Goal: Find contact information: Find contact information

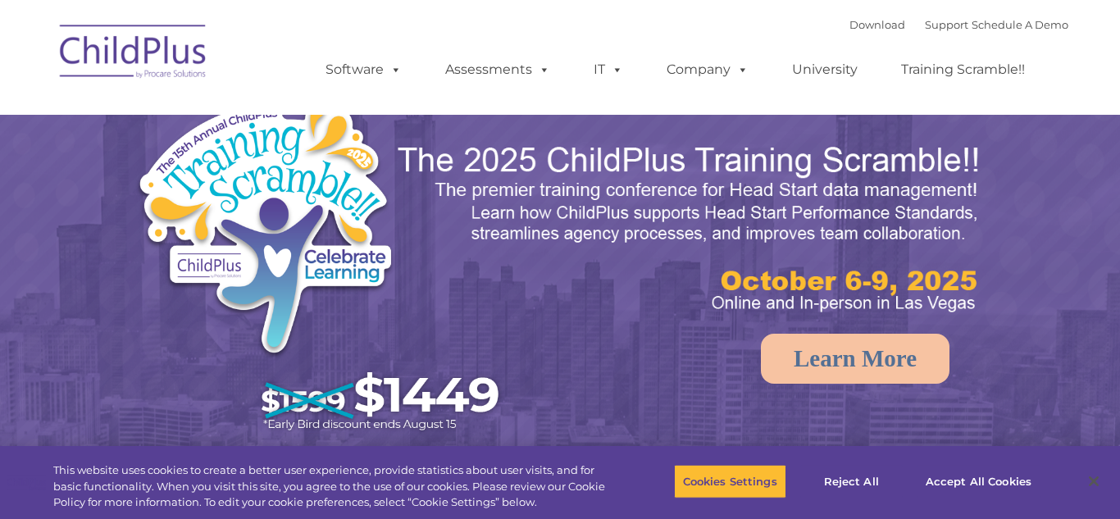
select select "MEDIUM"
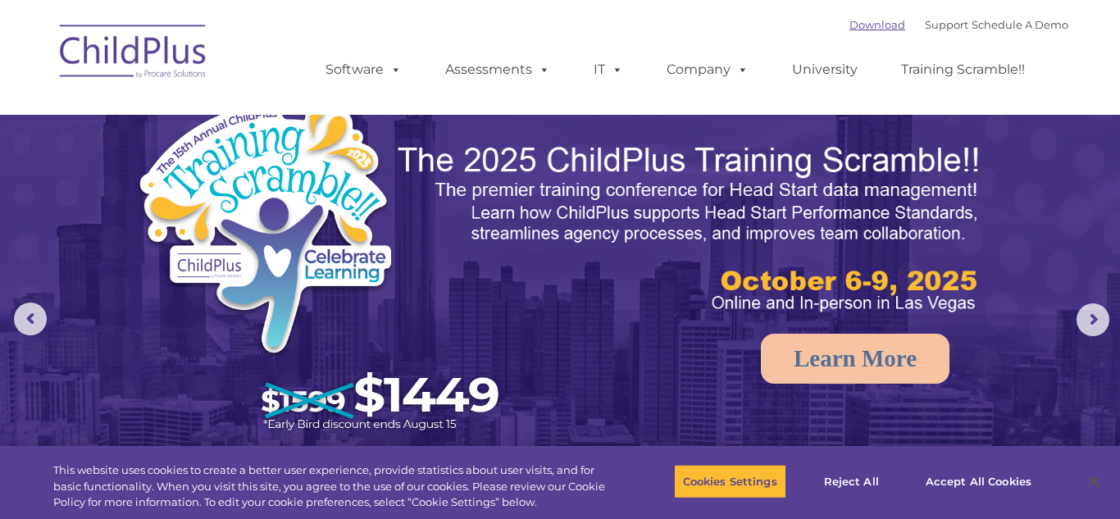
click at [849, 22] on link "Download" at bounding box center [877, 24] width 56 height 13
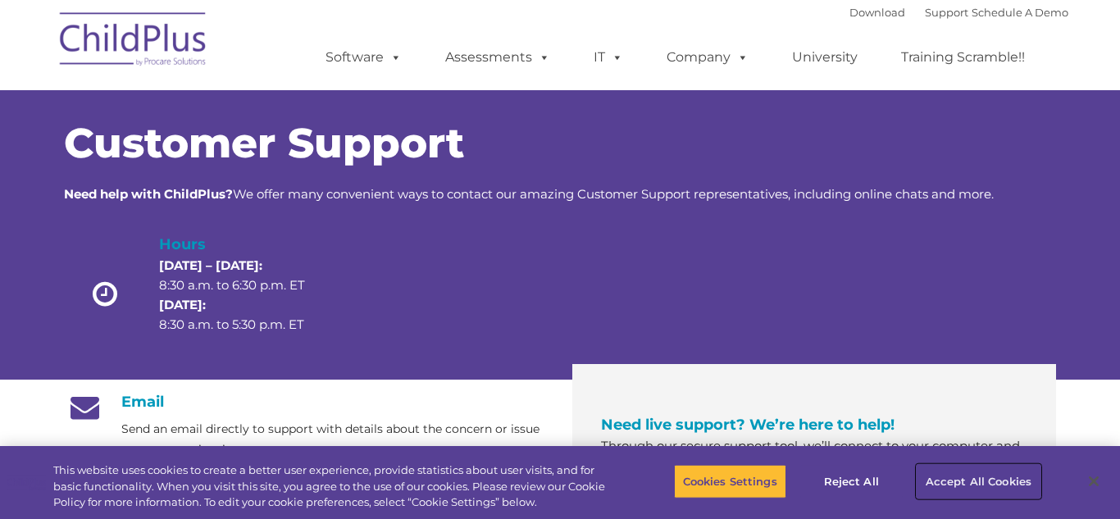
click at [973, 475] on button "Accept All Cookies" at bounding box center [978, 481] width 124 height 34
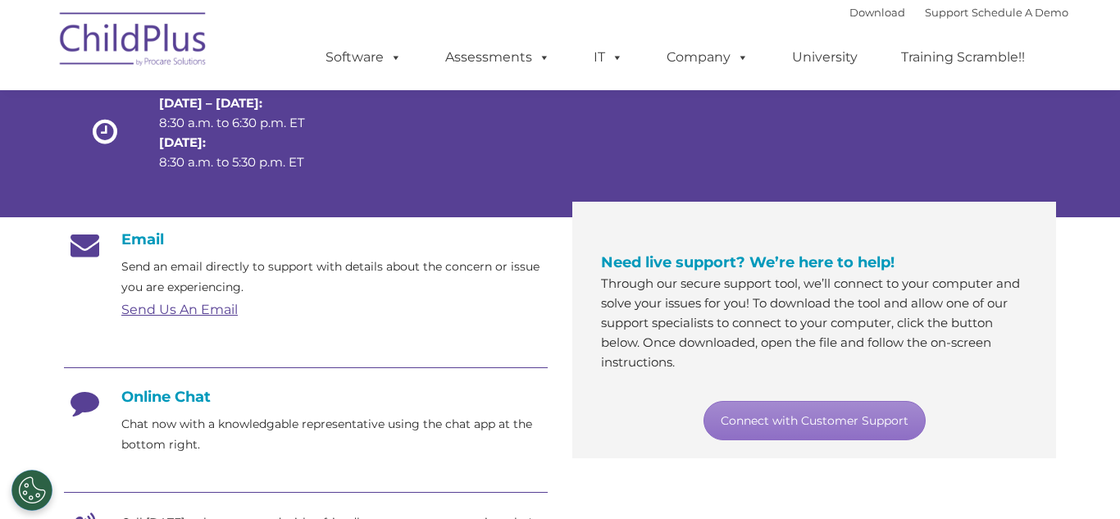
scroll to position [164, 0]
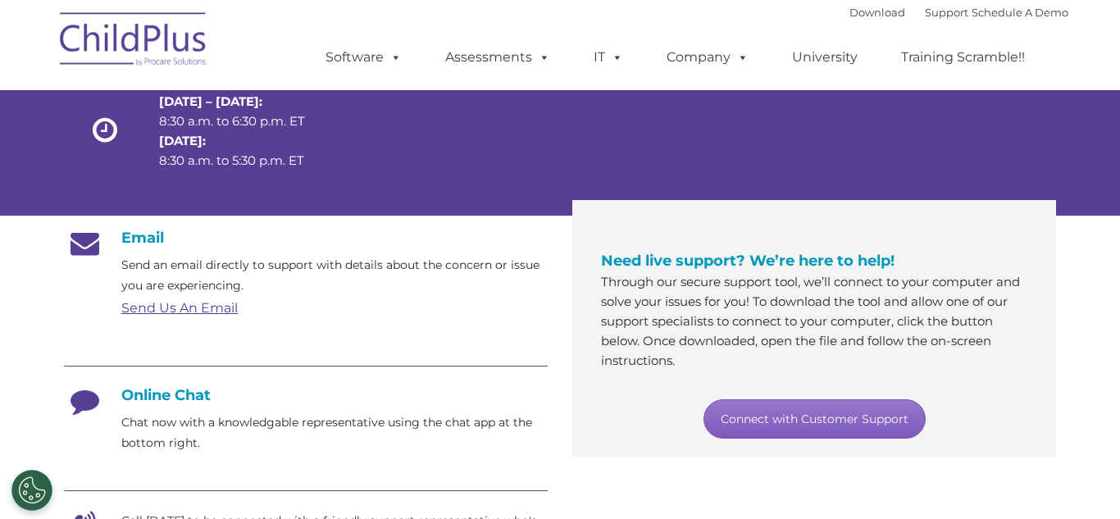
click at [845, 417] on link "Connect with Customer Support" at bounding box center [814, 418] width 222 height 39
click at [803, 408] on link "Connect with Customer Support" at bounding box center [814, 418] width 222 height 39
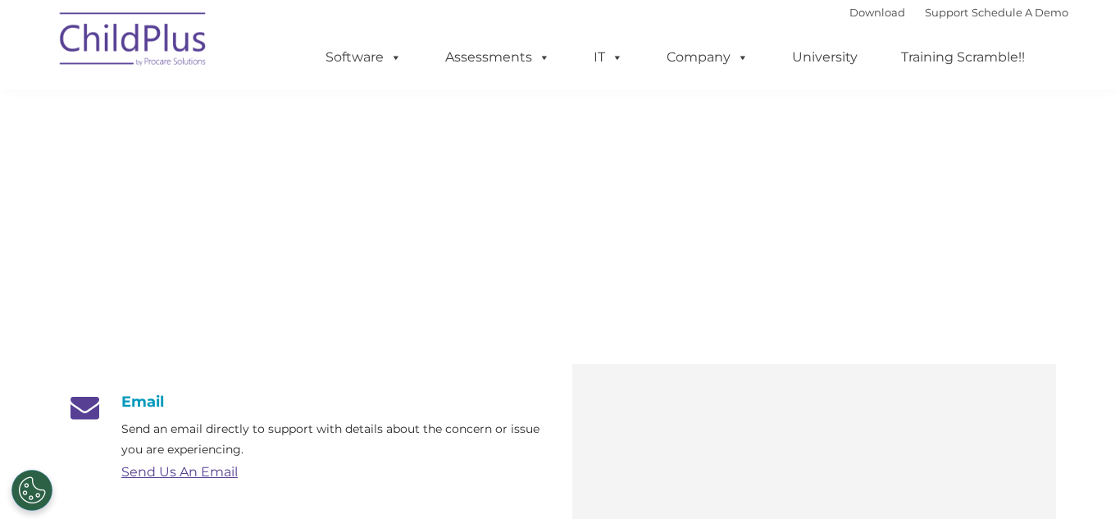
scroll to position [164, 0]
